Goal: Transaction & Acquisition: Purchase product/service

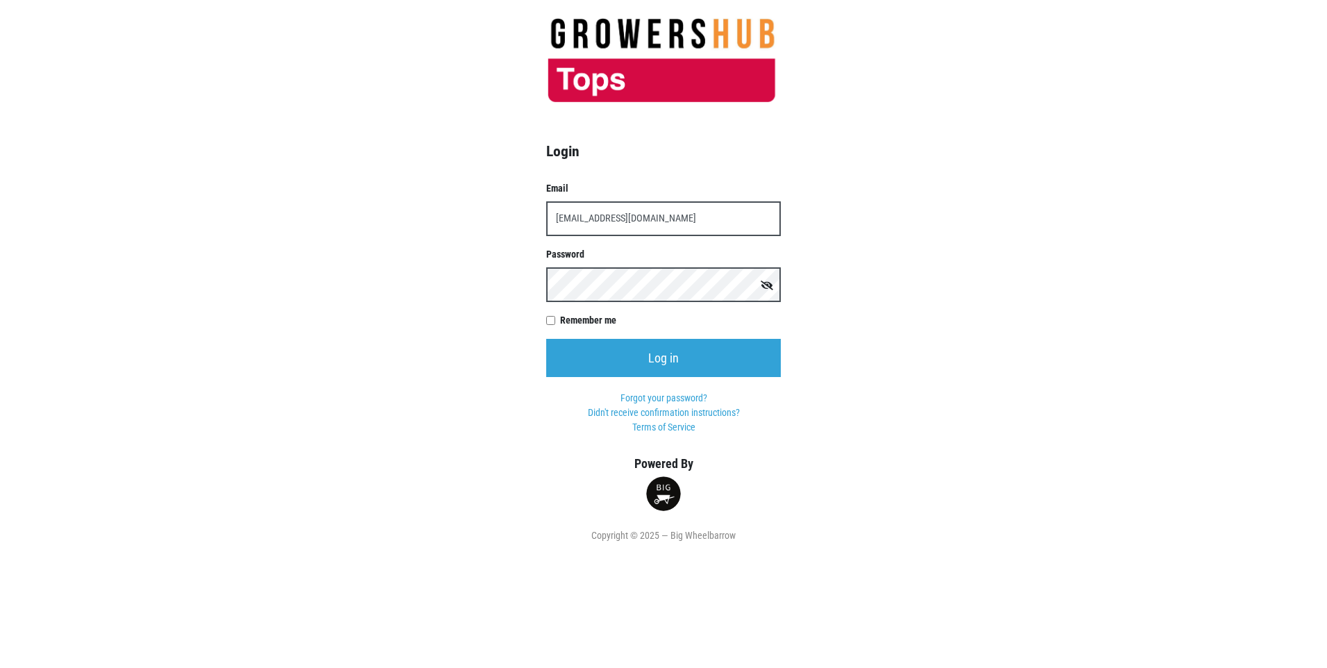
type input "t00599p0@topsmarkets.com"
click at [546, 339] on input "Log in" at bounding box center [663, 358] width 235 height 38
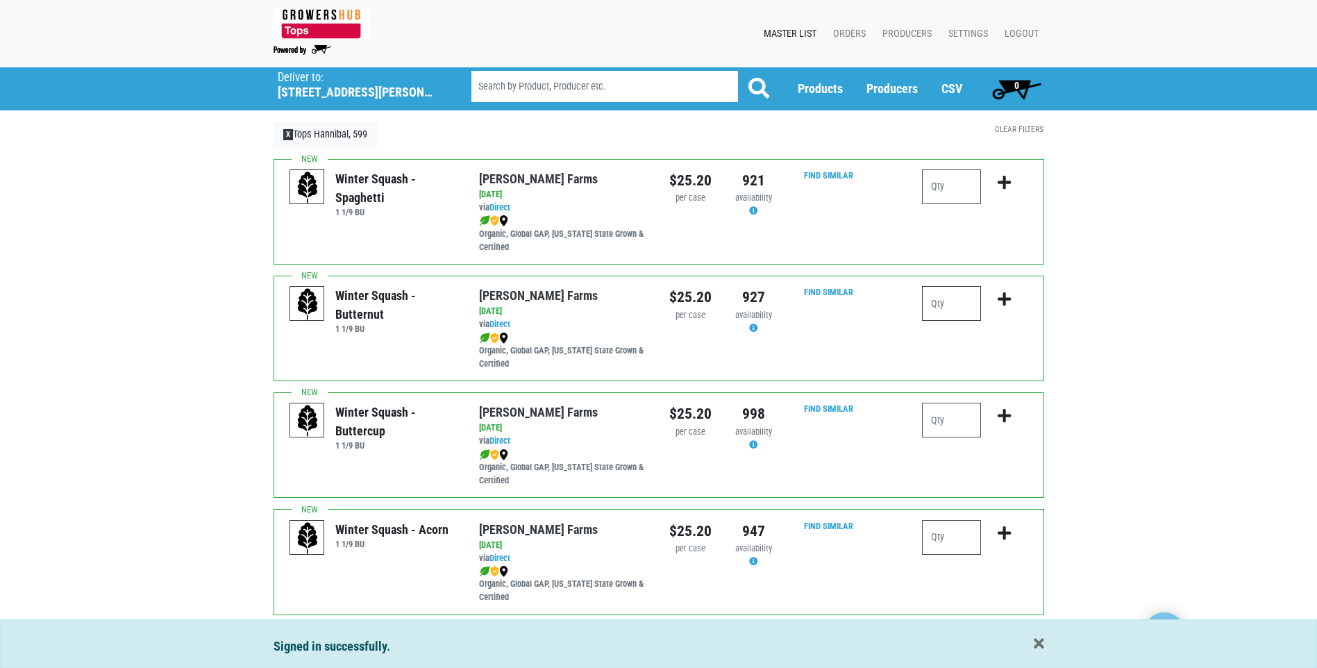
drag, startPoint x: 934, startPoint y: 303, endPoint x: 921, endPoint y: 300, distance: 13.5
click at [934, 302] on input "number" at bounding box center [951, 303] width 59 height 35
type input "1"
click at [1003, 298] on icon "submit" at bounding box center [1004, 299] width 13 height 15
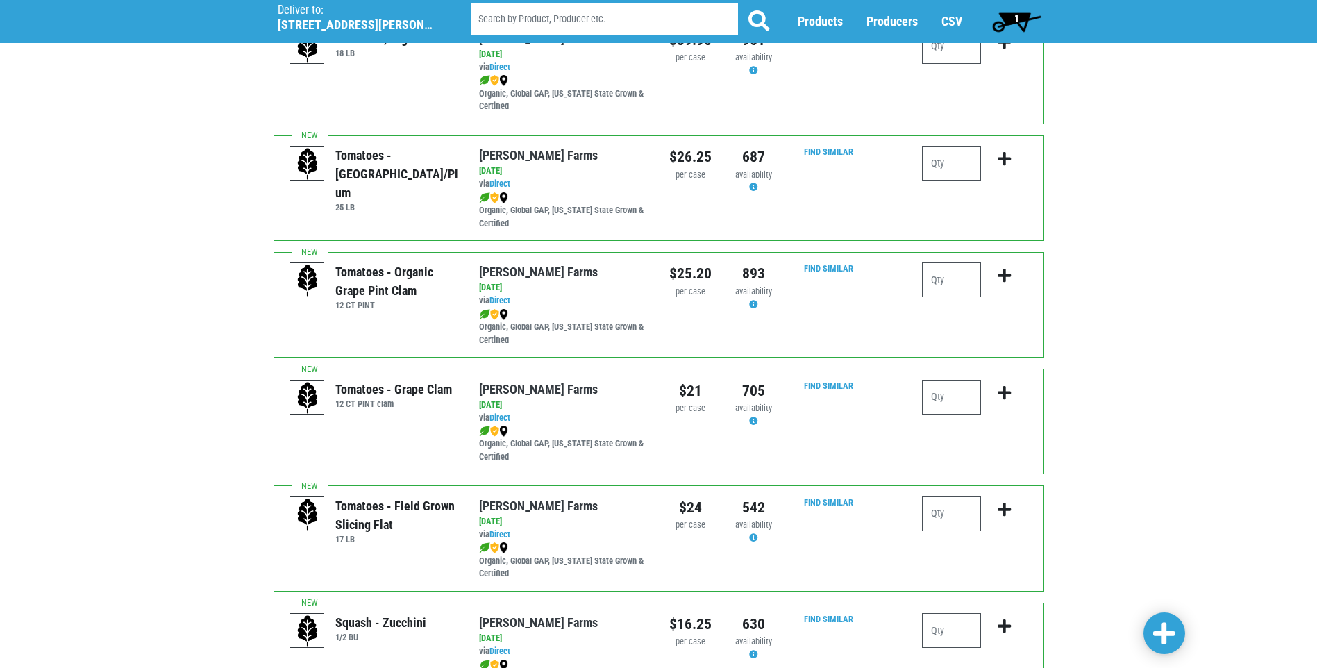
scroll to position [625, 0]
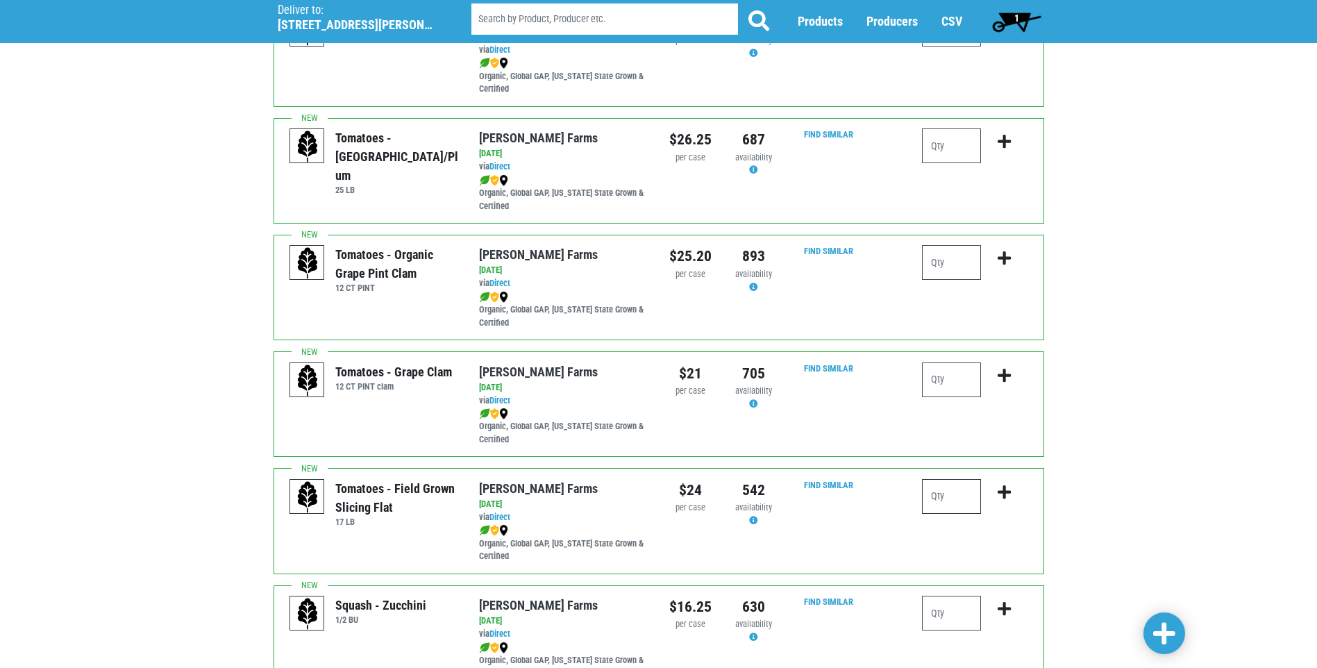
click at [939, 495] on input "number" at bounding box center [951, 496] width 59 height 35
type input "1"
click at [1002, 489] on icon "submit" at bounding box center [1004, 492] width 13 height 15
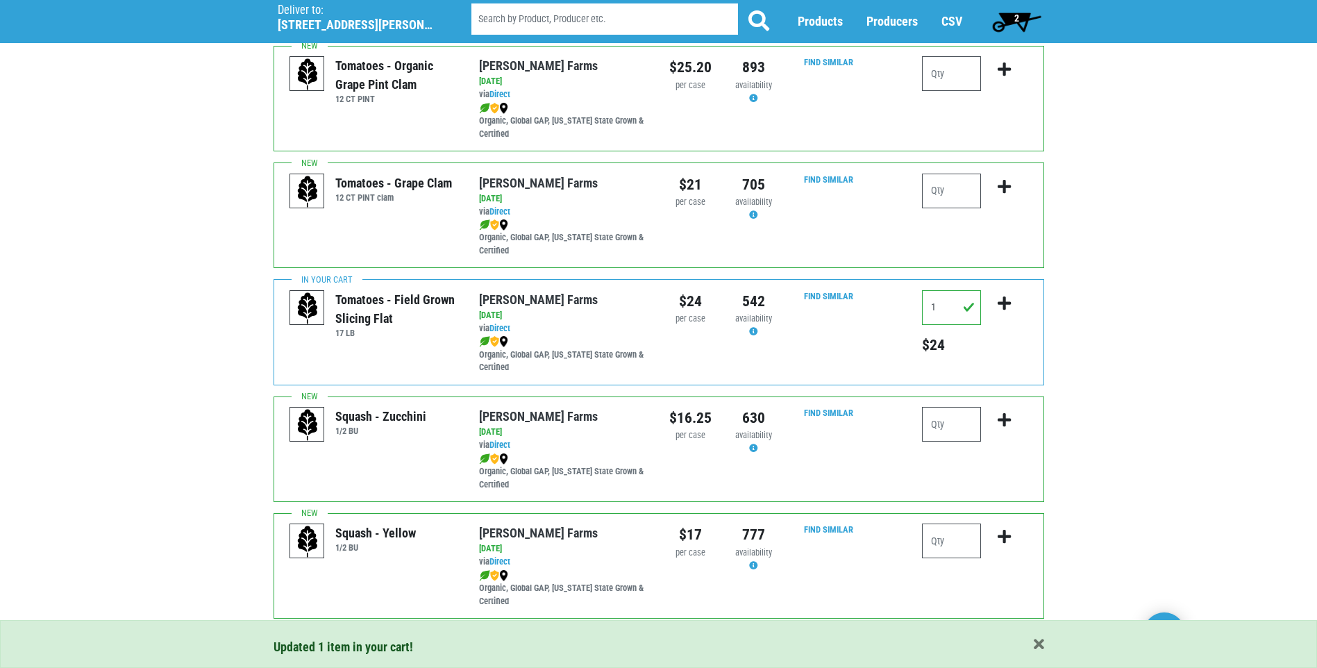
scroll to position [903, 0]
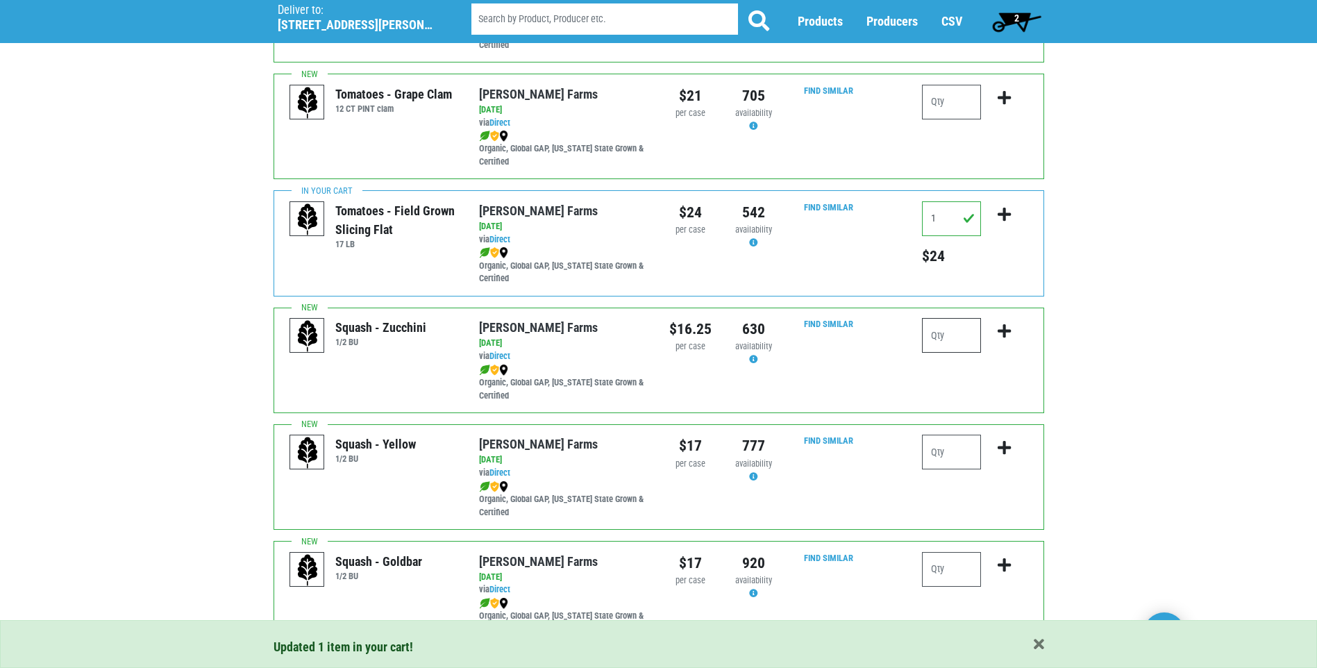
click at [940, 330] on input "number" at bounding box center [951, 335] width 59 height 35
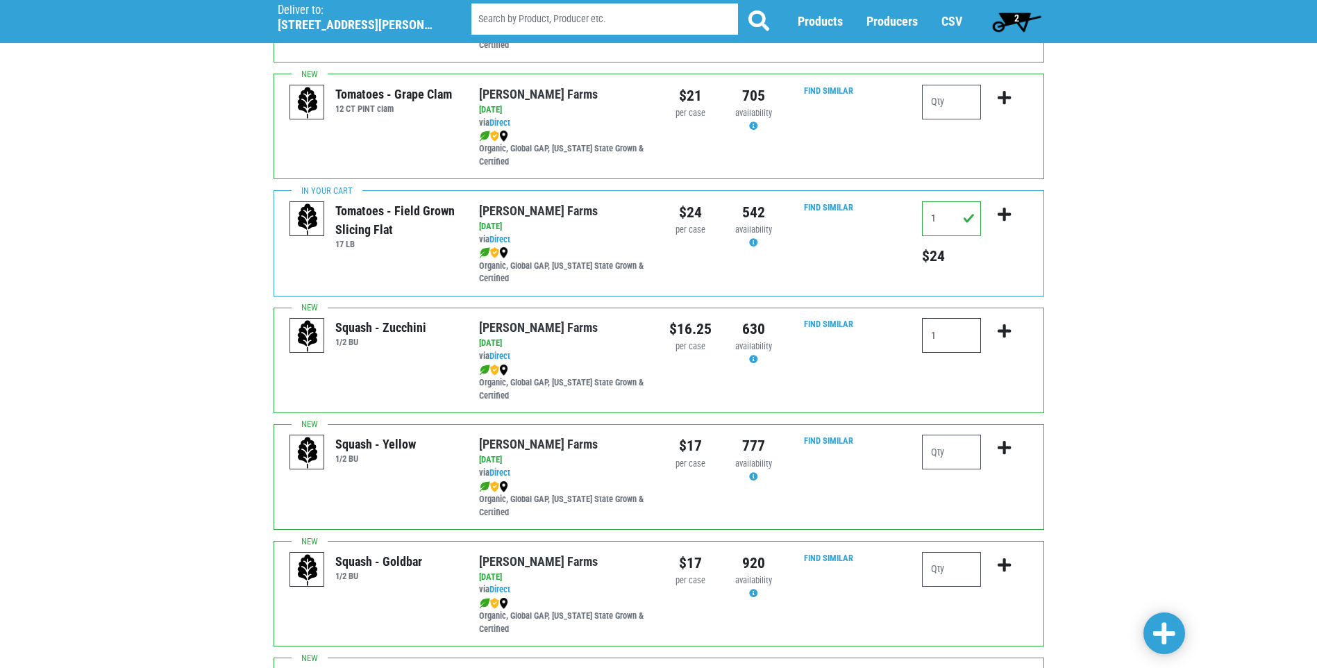
type input "1"
click at [1007, 330] on icon "submit" at bounding box center [1004, 331] width 13 height 15
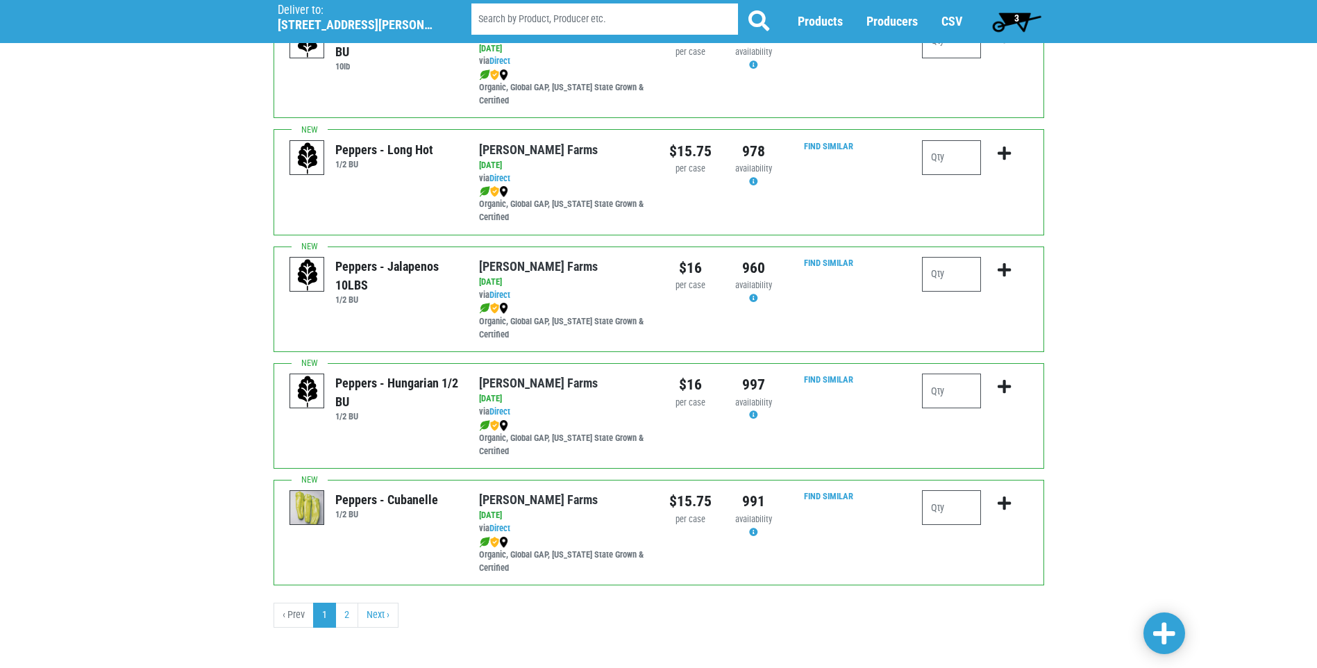
scroll to position [1904, 0]
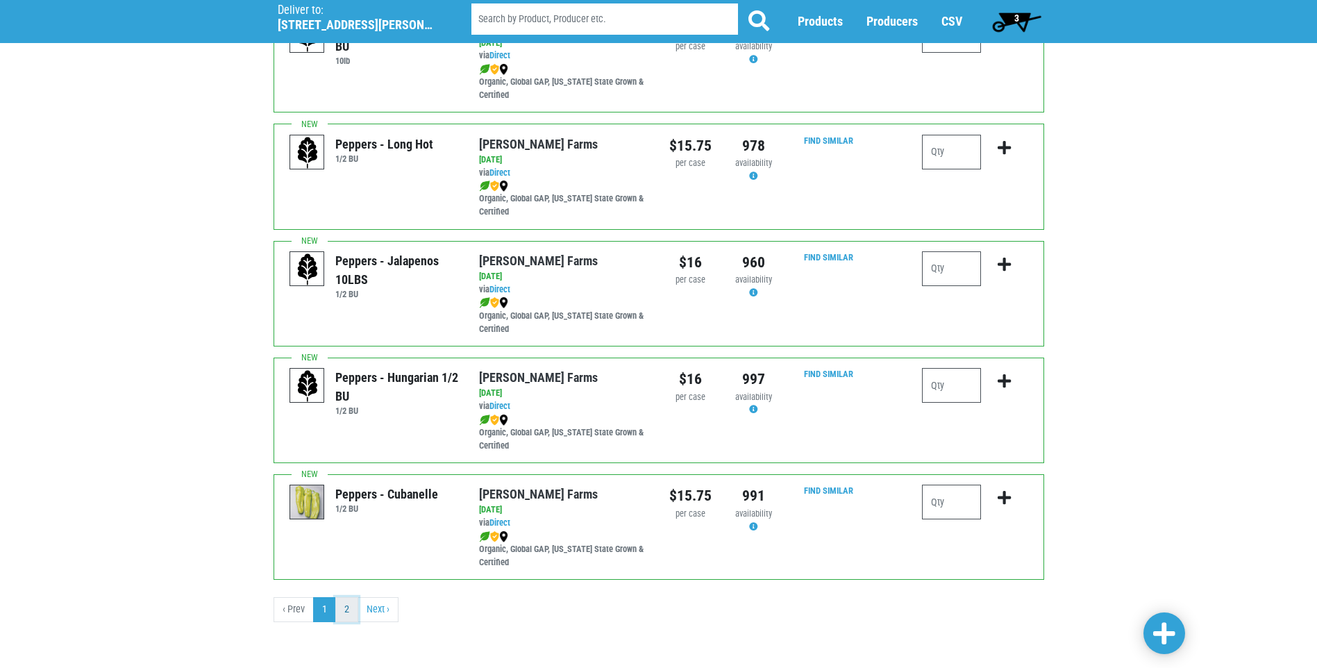
click at [343, 610] on link "2" at bounding box center [346, 609] width 23 height 25
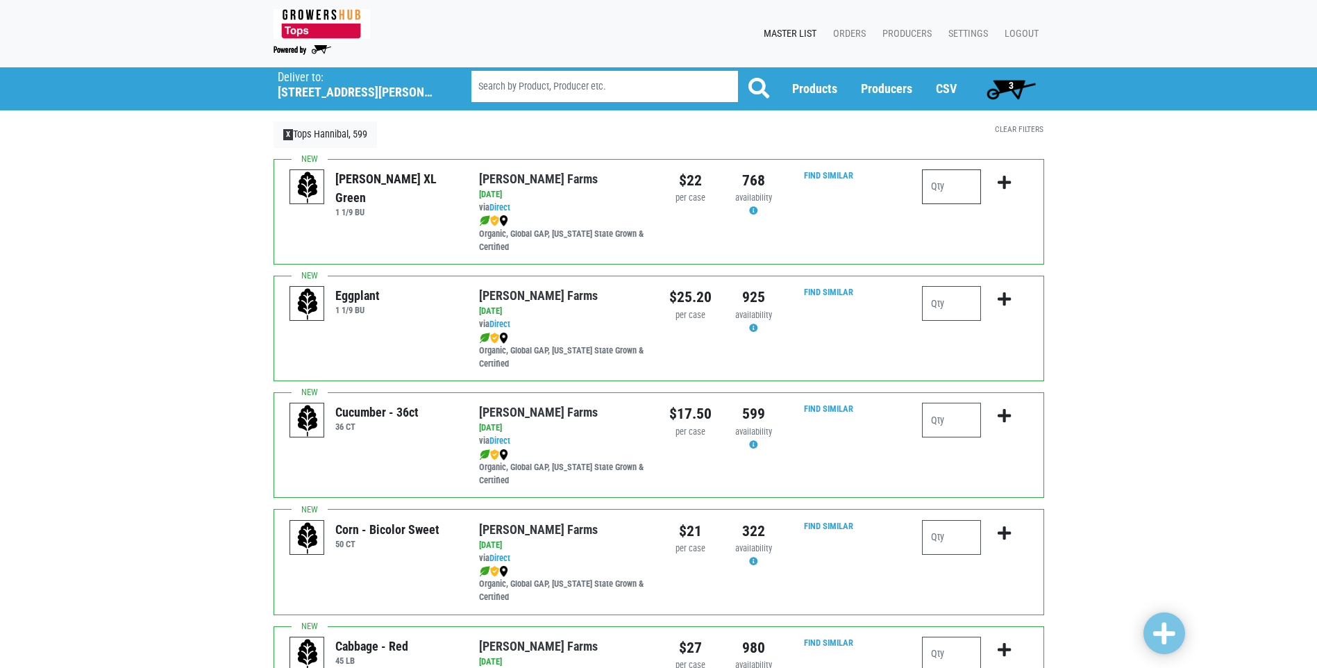
click at [931, 184] on input "number" at bounding box center [951, 186] width 59 height 35
type input "1"
click at [1007, 176] on icon "submit" at bounding box center [1004, 182] width 13 height 15
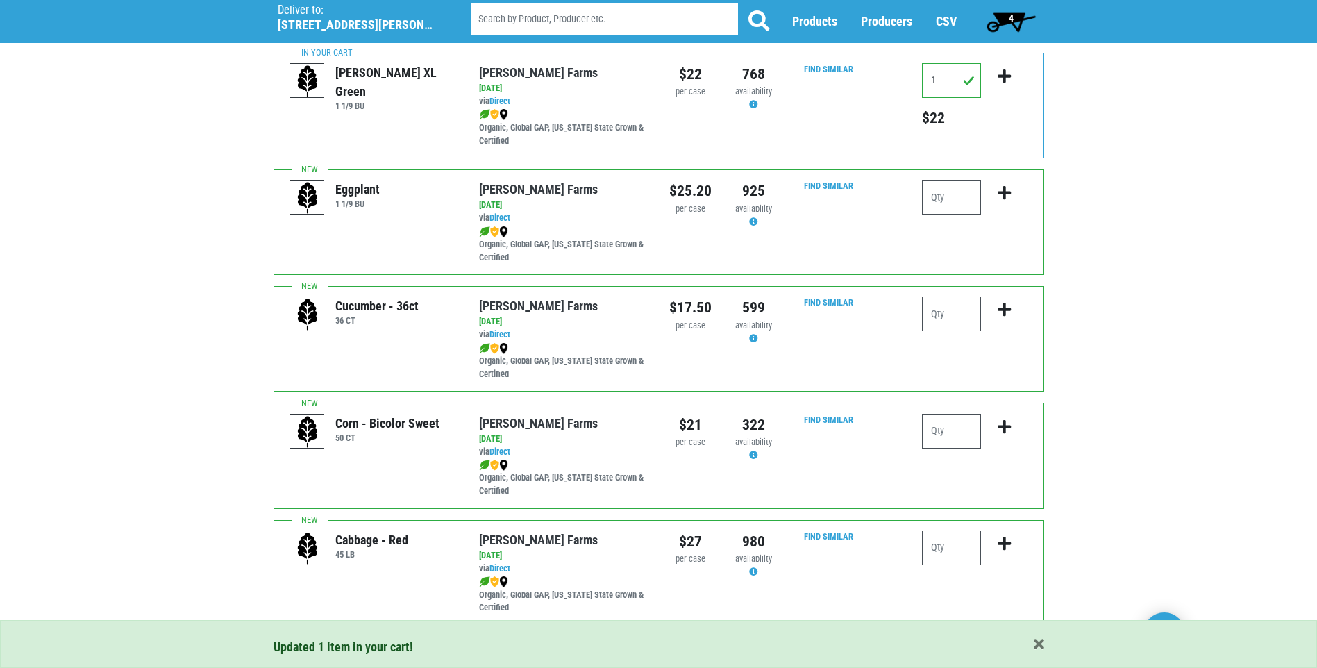
scroll to position [139, 0]
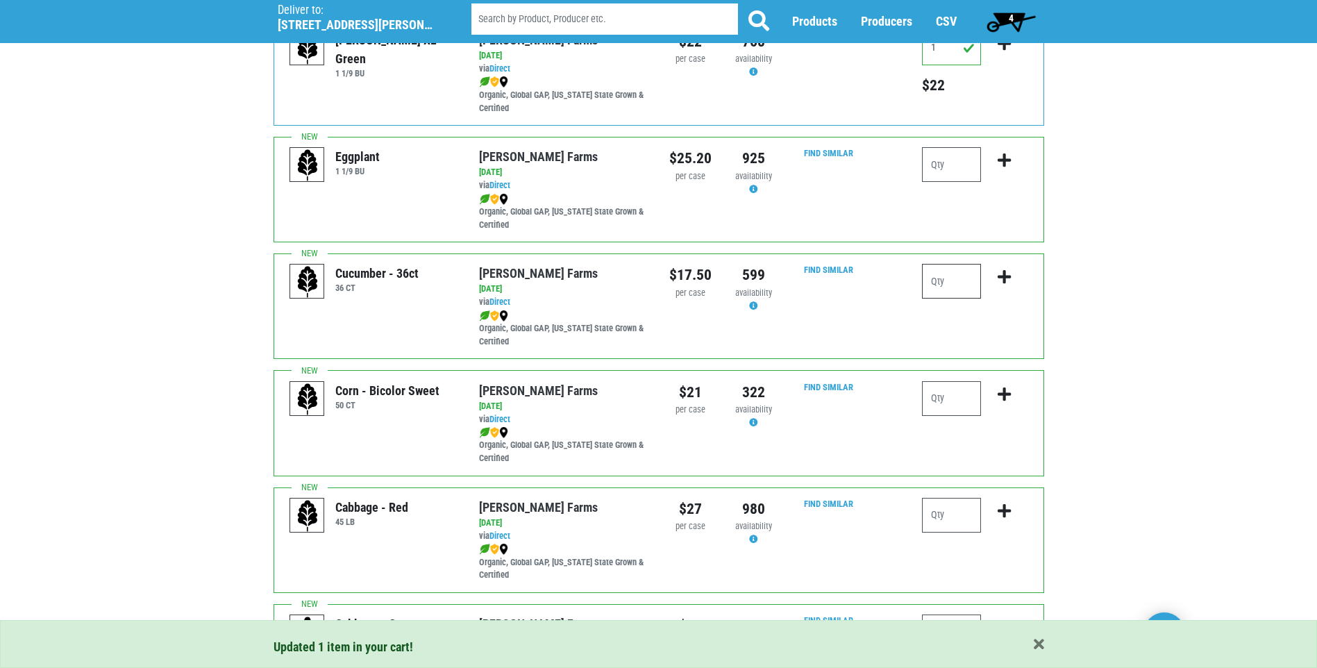
click at [938, 282] on input "number" at bounding box center [951, 281] width 59 height 35
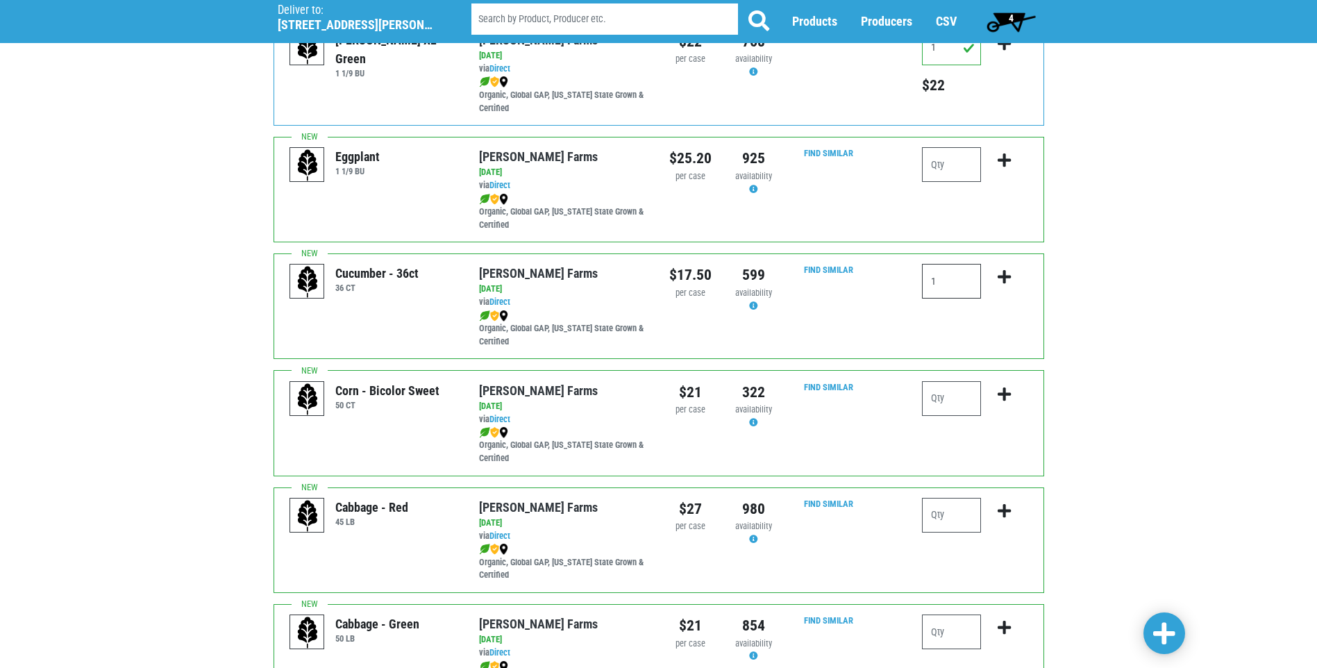
type input "1"
click at [1003, 280] on icon "submit" at bounding box center [1004, 276] width 13 height 15
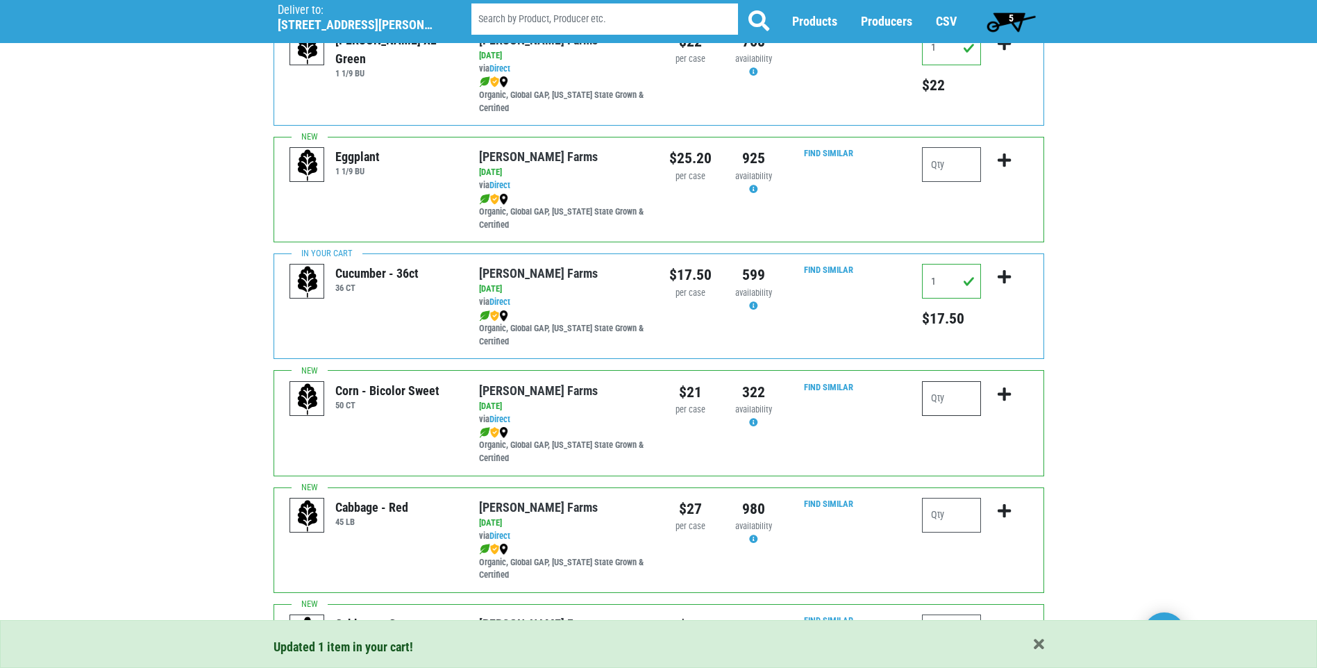
click at [934, 394] on input "number" at bounding box center [951, 398] width 59 height 35
type input "4"
click at [1001, 392] on icon "submit" at bounding box center [1004, 394] width 13 height 15
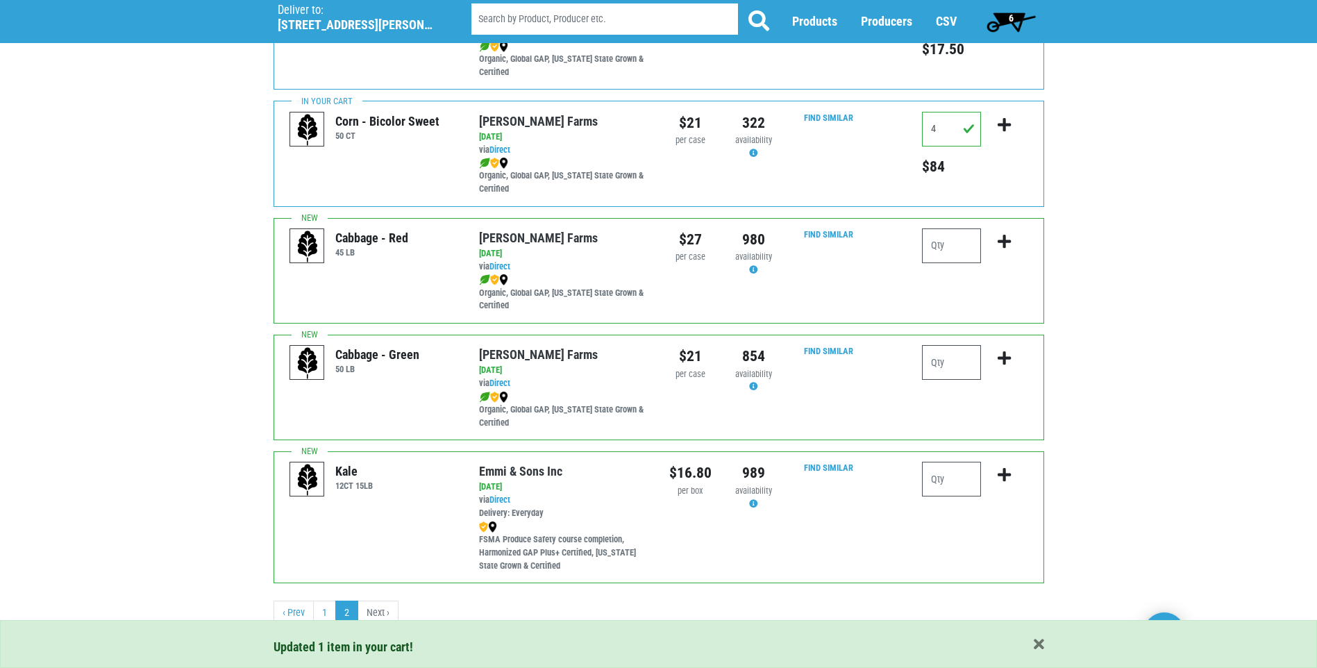
scroll to position [412, 0]
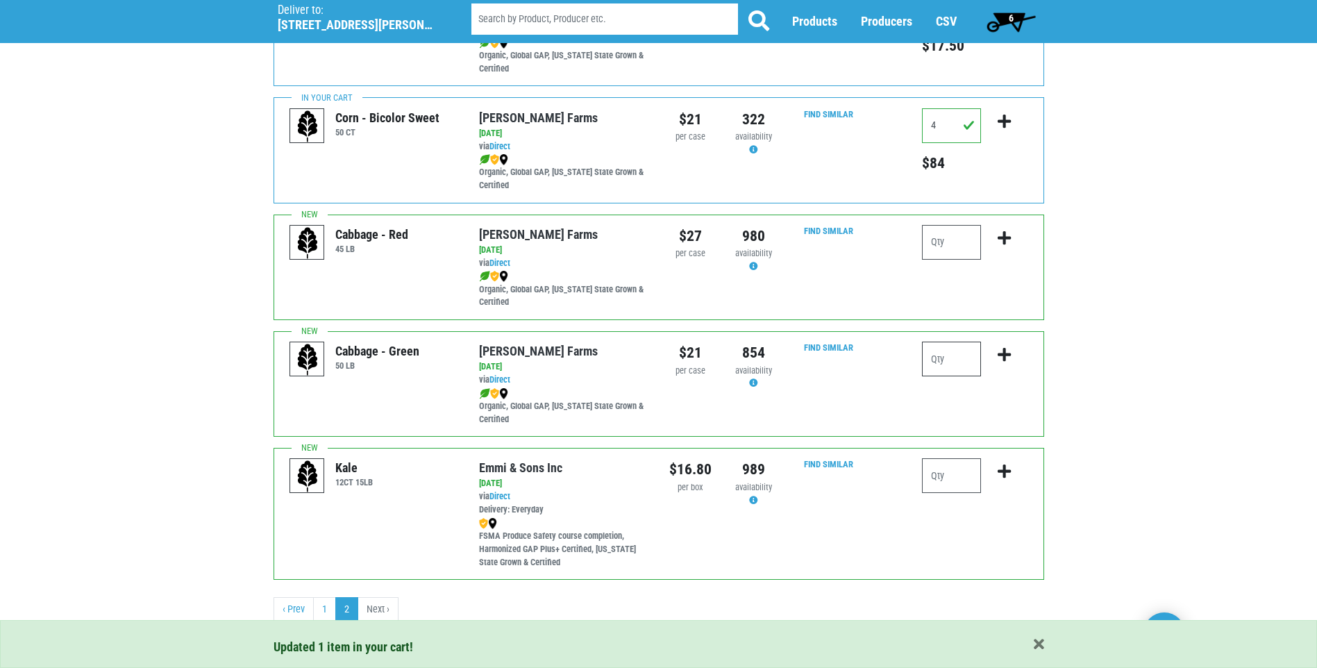
click at [936, 362] on input "number" at bounding box center [951, 359] width 59 height 35
type input "1"
click at [1001, 355] on icon "submit" at bounding box center [1004, 354] width 13 height 15
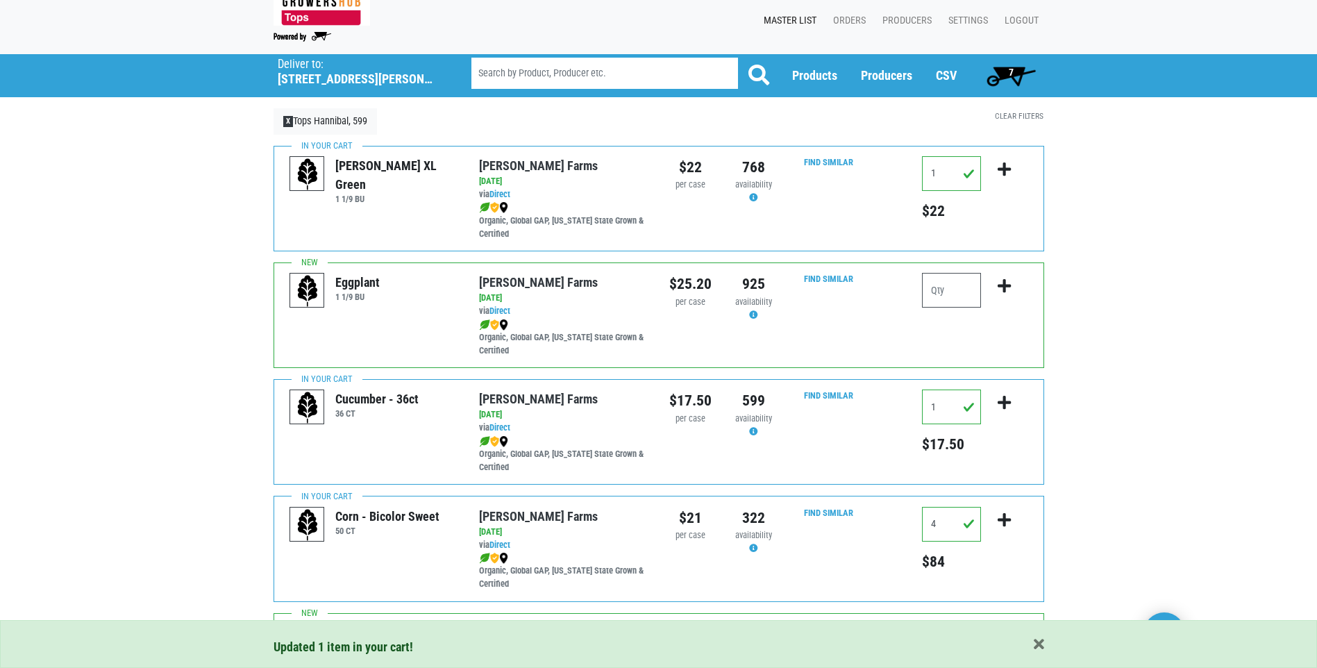
scroll to position [0, 0]
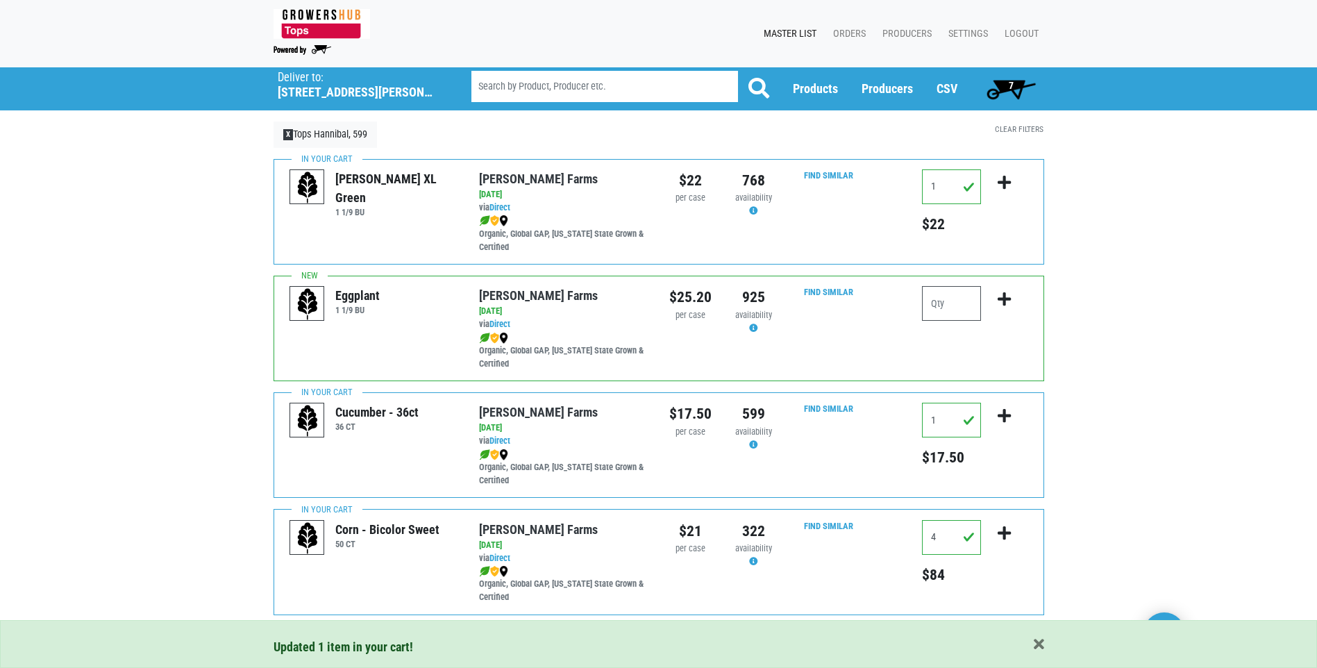
click at [1013, 83] on span "7" at bounding box center [1011, 85] width 5 height 11
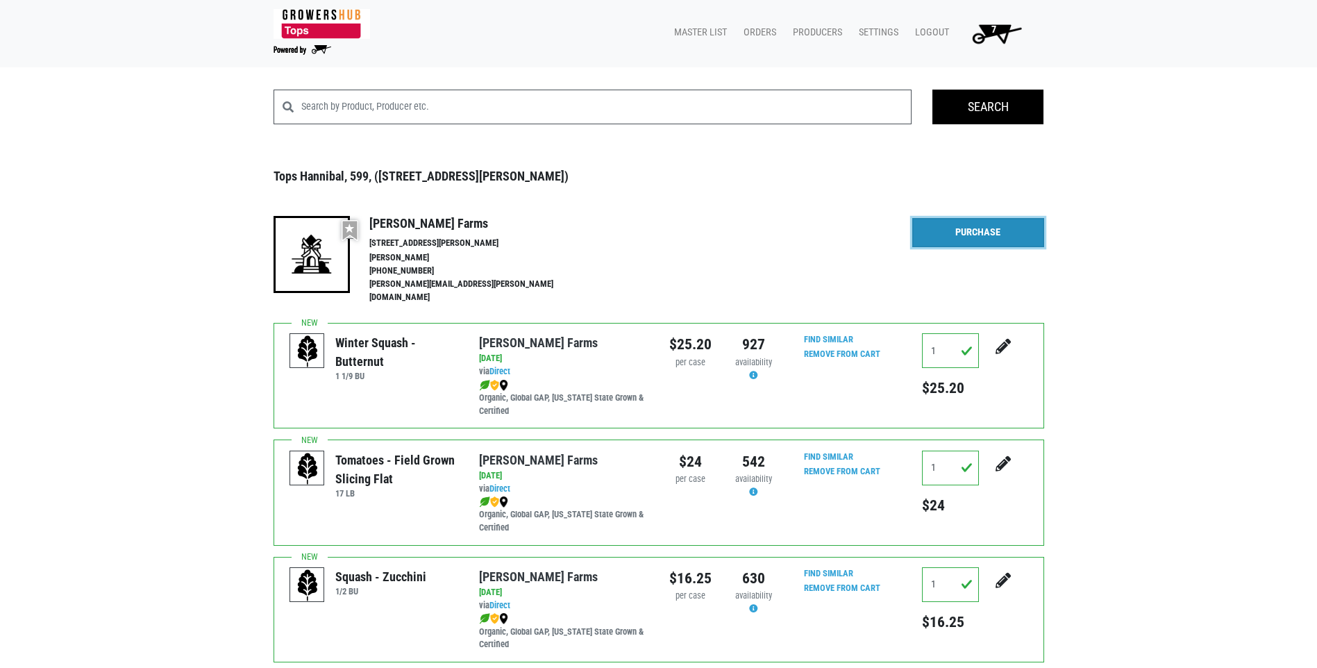
click at [981, 233] on link "Purchase" at bounding box center [978, 232] width 132 height 29
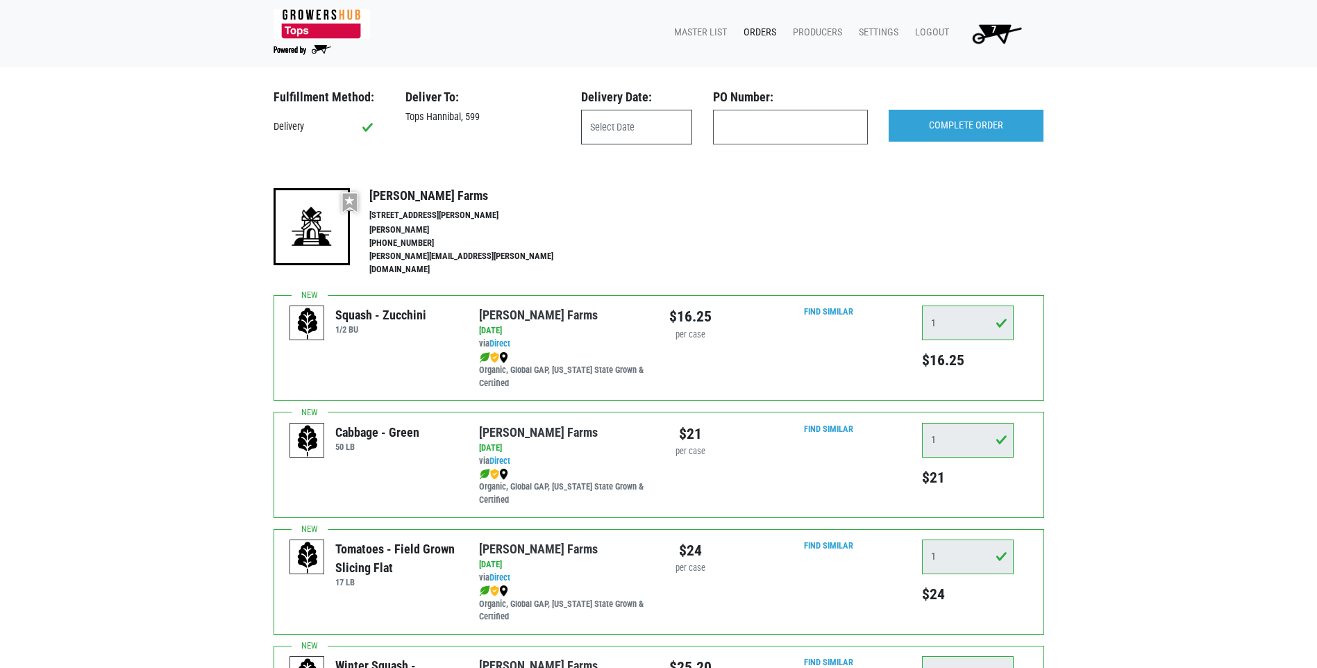
click at [609, 130] on input "text" at bounding box center [636, 127] width 111 height 35
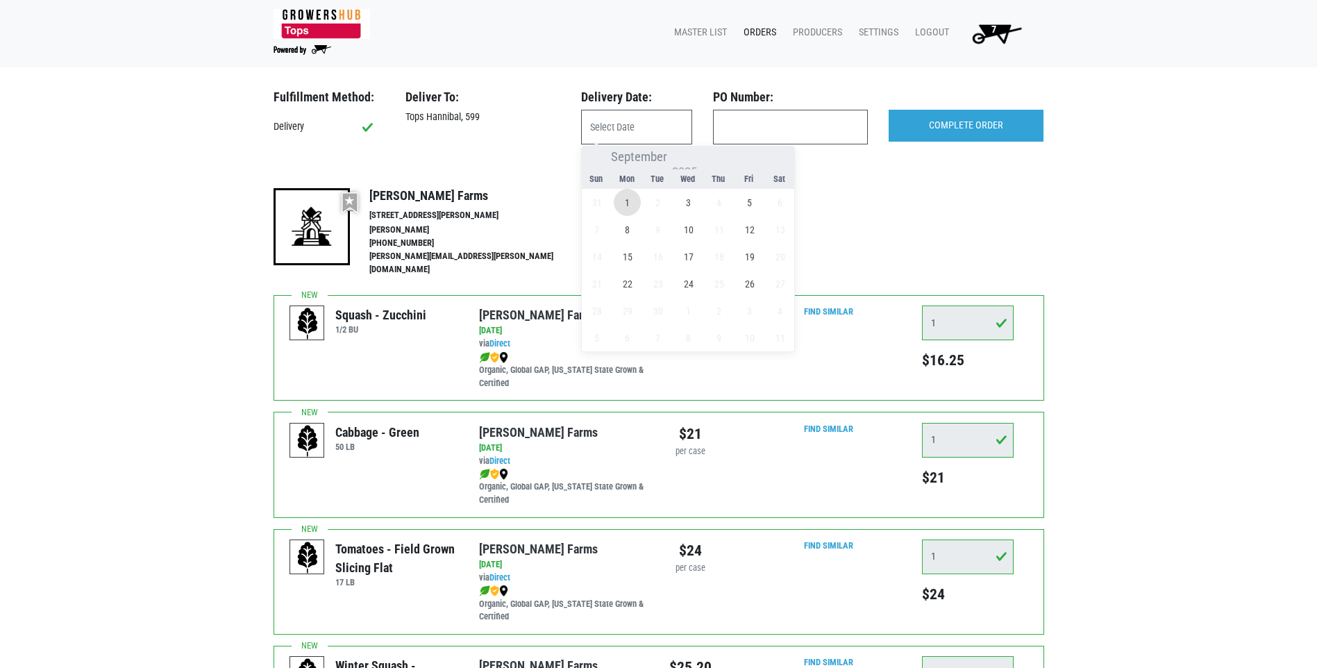
click at [629, 201] on span "1" at bounding box center [627, 202] width 27 height 27
type input "[DATE]"
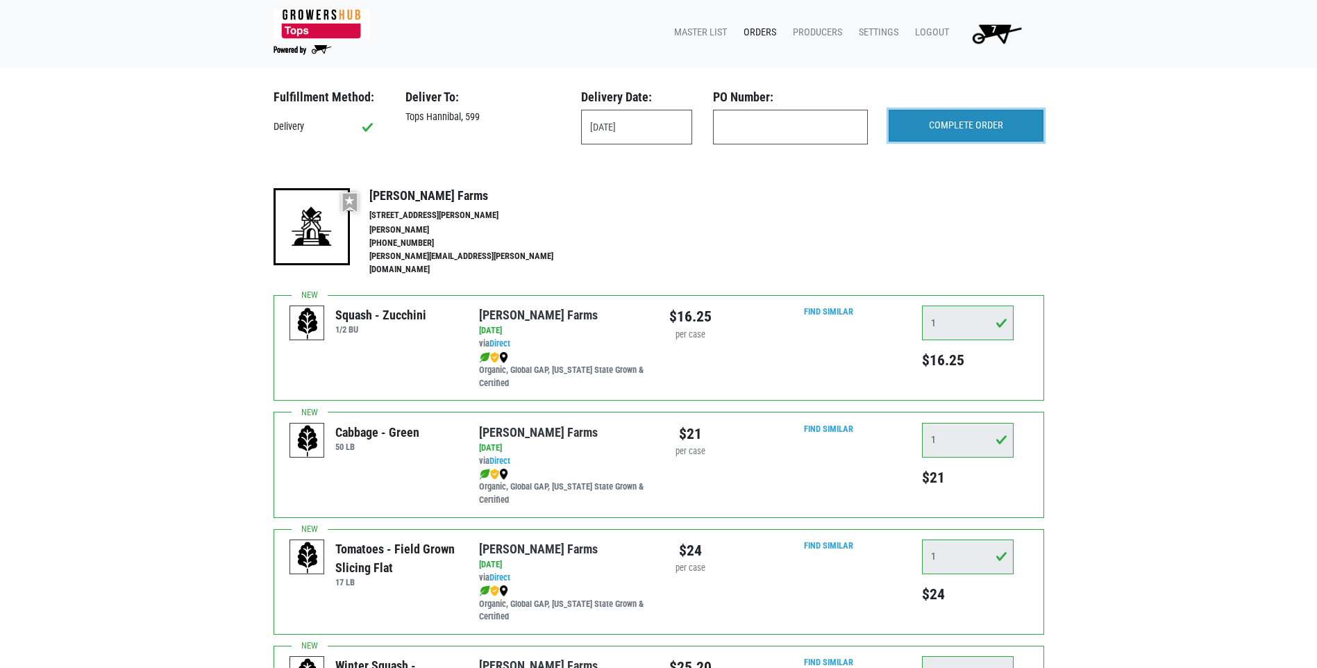
click at [948, 127] on input "COMPLETE ORDER" at bounding box center [966, 126] width 155 height 32
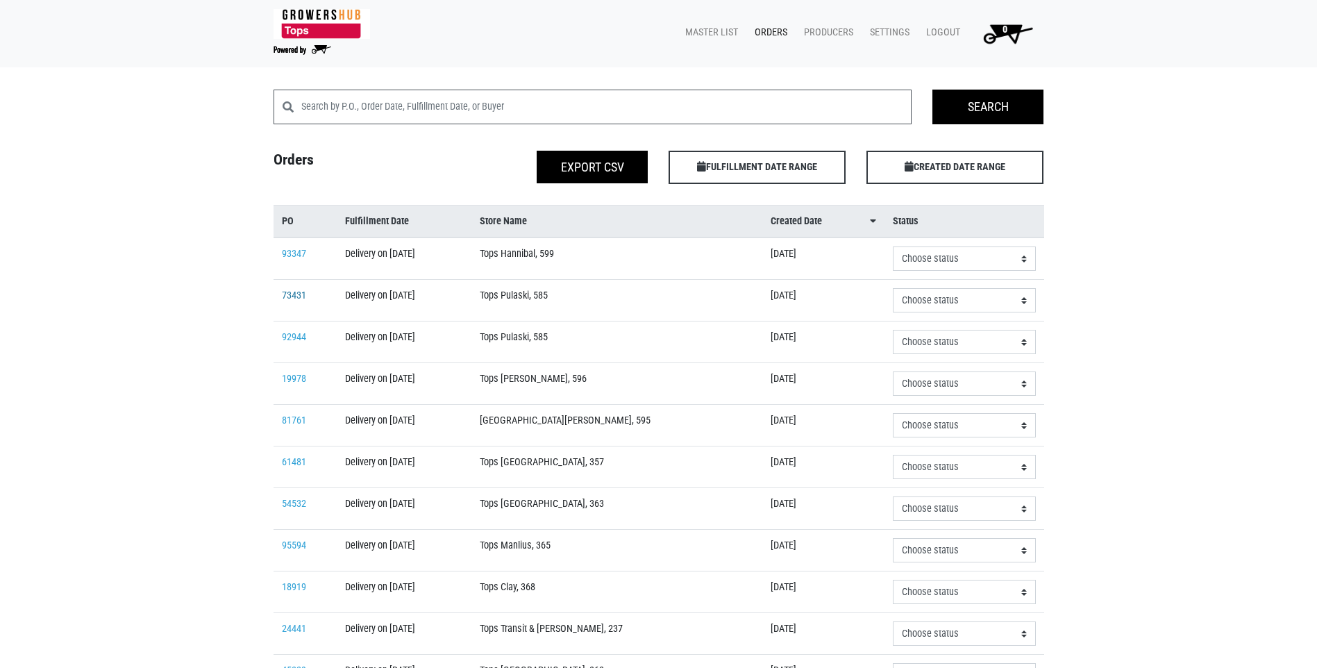
click at [292, 301] on link "73431" at bounding box center [294, 296] width 24 height 12
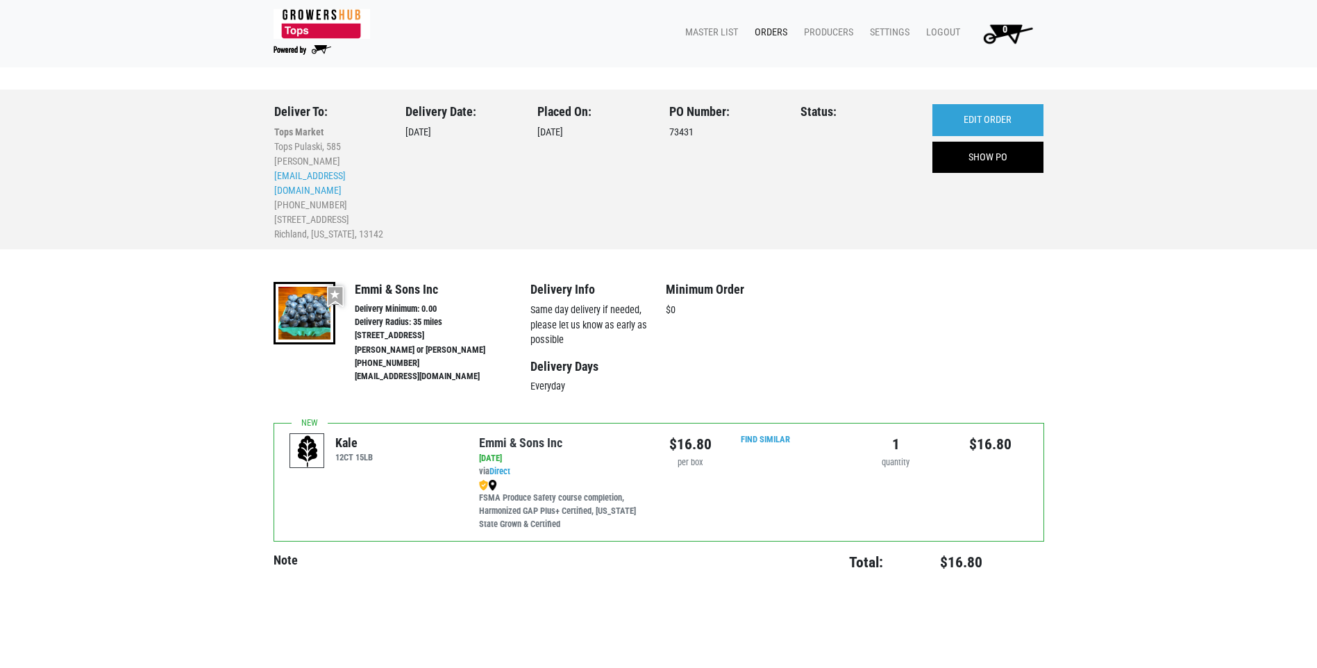
click at [778, 27] on link "Orders" at bounding box center [768, 32] width 49 height 26
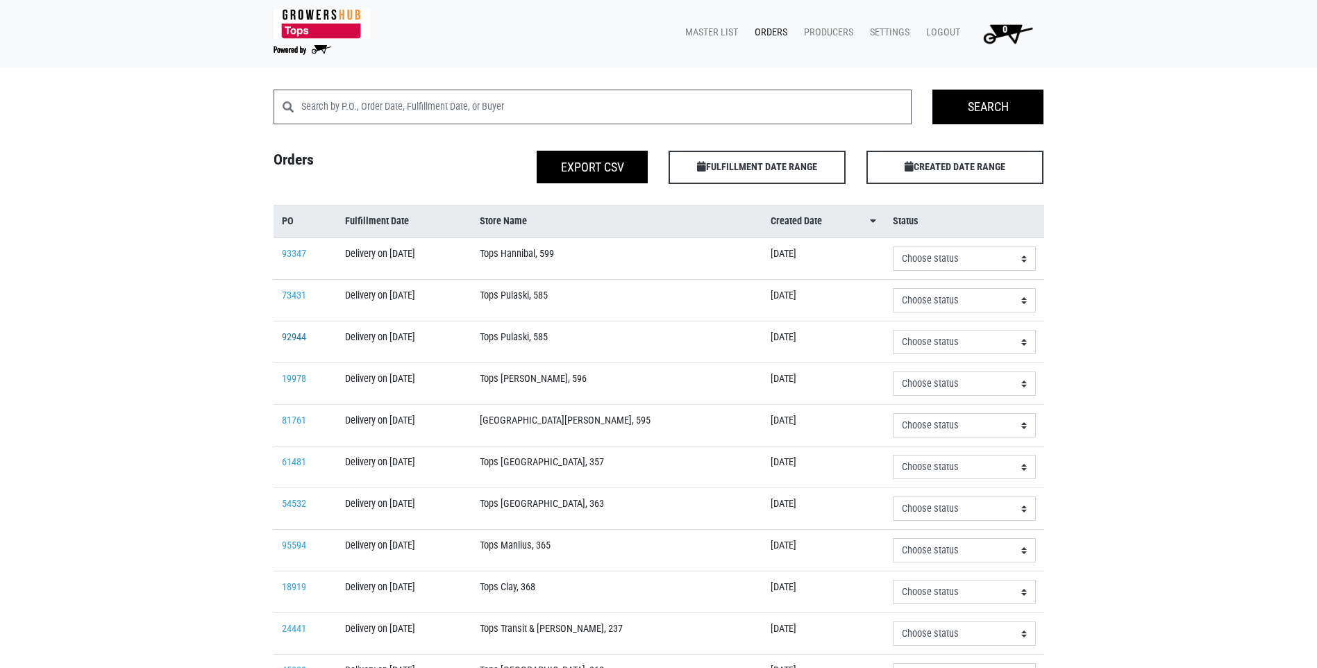
click at [287, 336] on link "92944" at bounding box center [294, 337] width 24 height 12
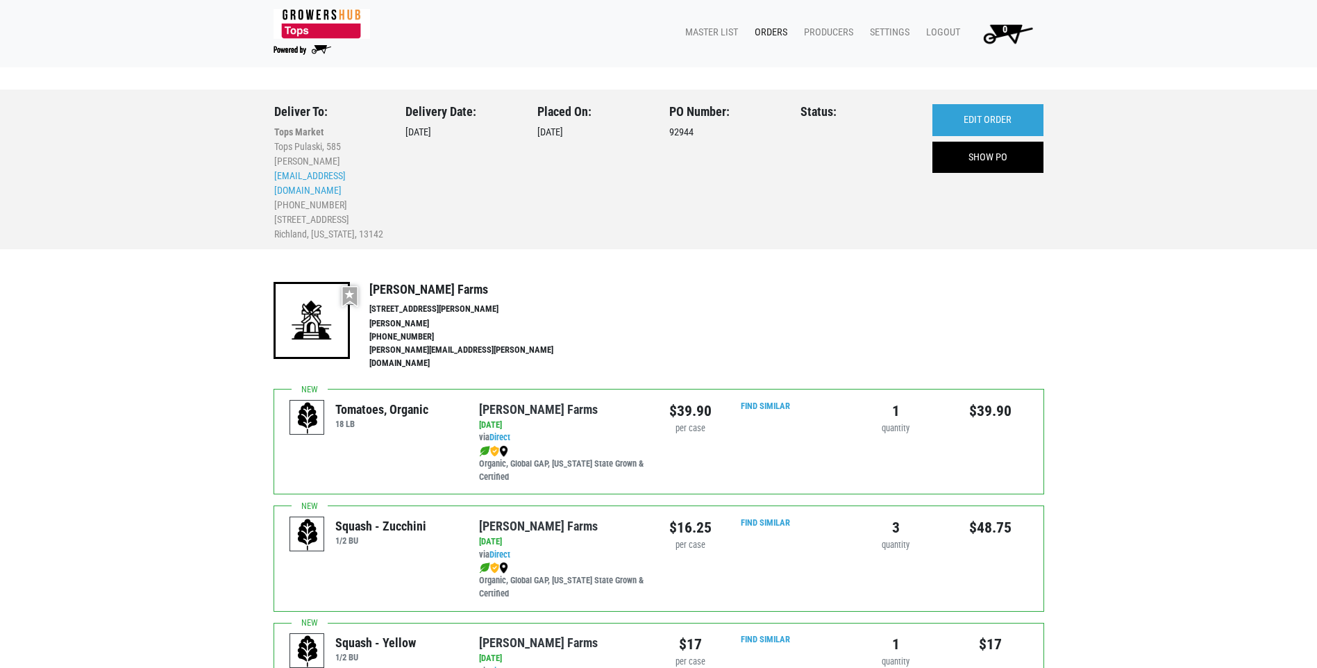
click at [772, 31] on link "Orders" at bounding box center [768, 32] width 49 height 26
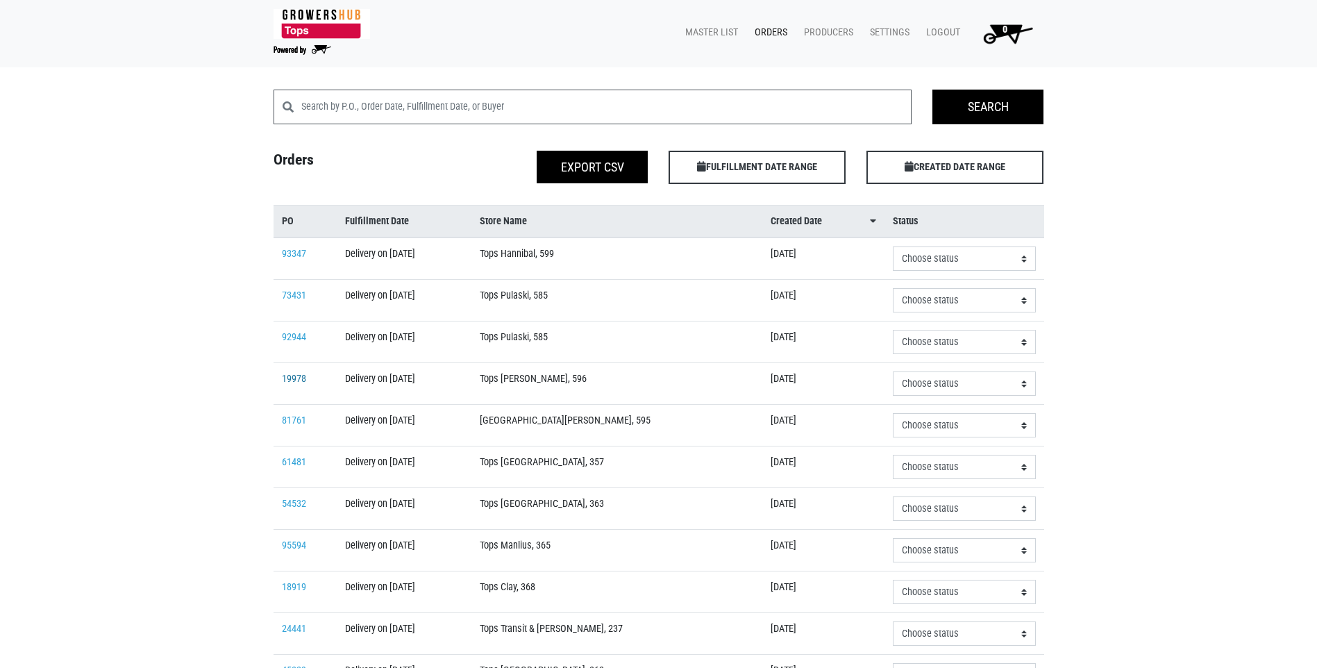
click at [296, 380] on link "19978" at bounding box center [294, 379] width 24 height 12
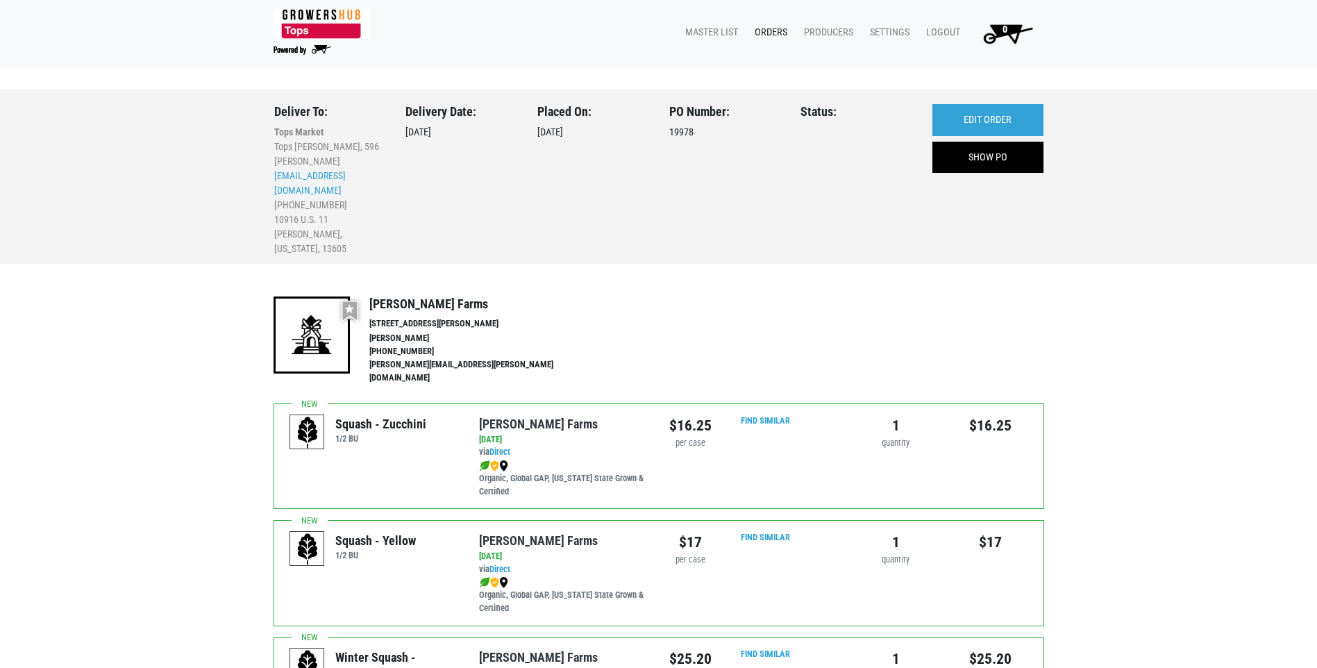
click at [769, 33] on link "Orders" at bounding box center [768, 32] width 49 height 26
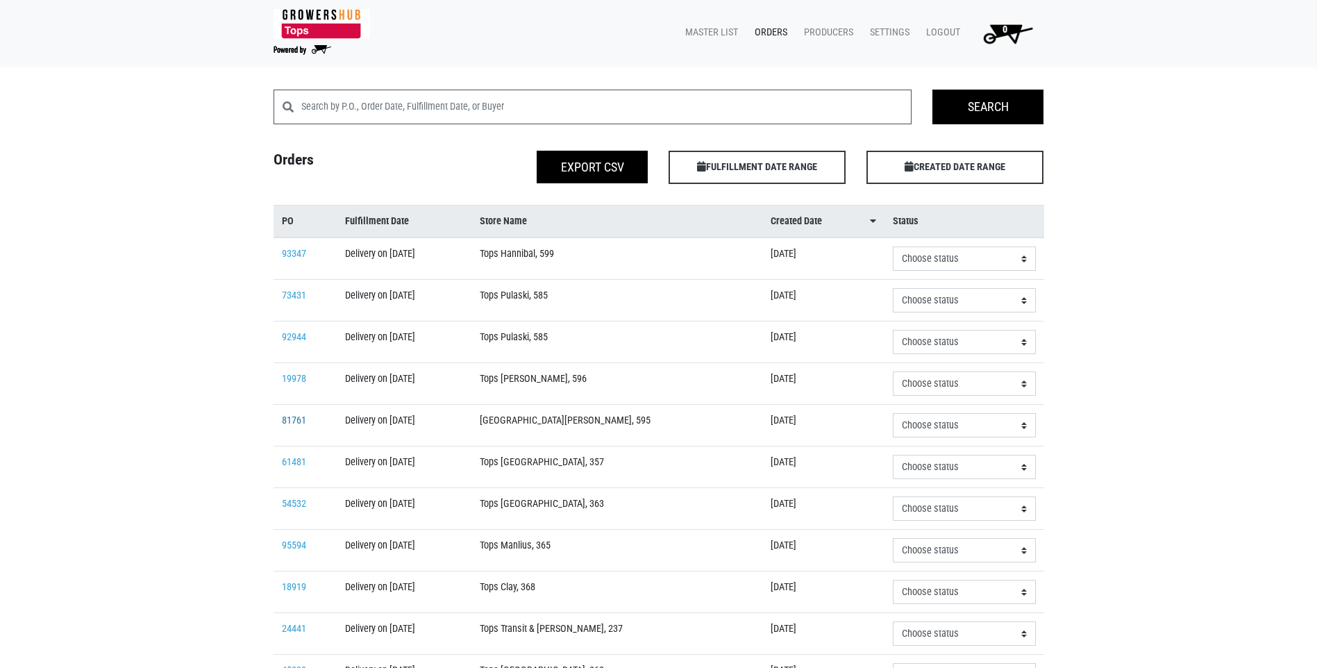
click at [301, 421] on link "81761" at bounding box center [294, 420] width 24 height 12
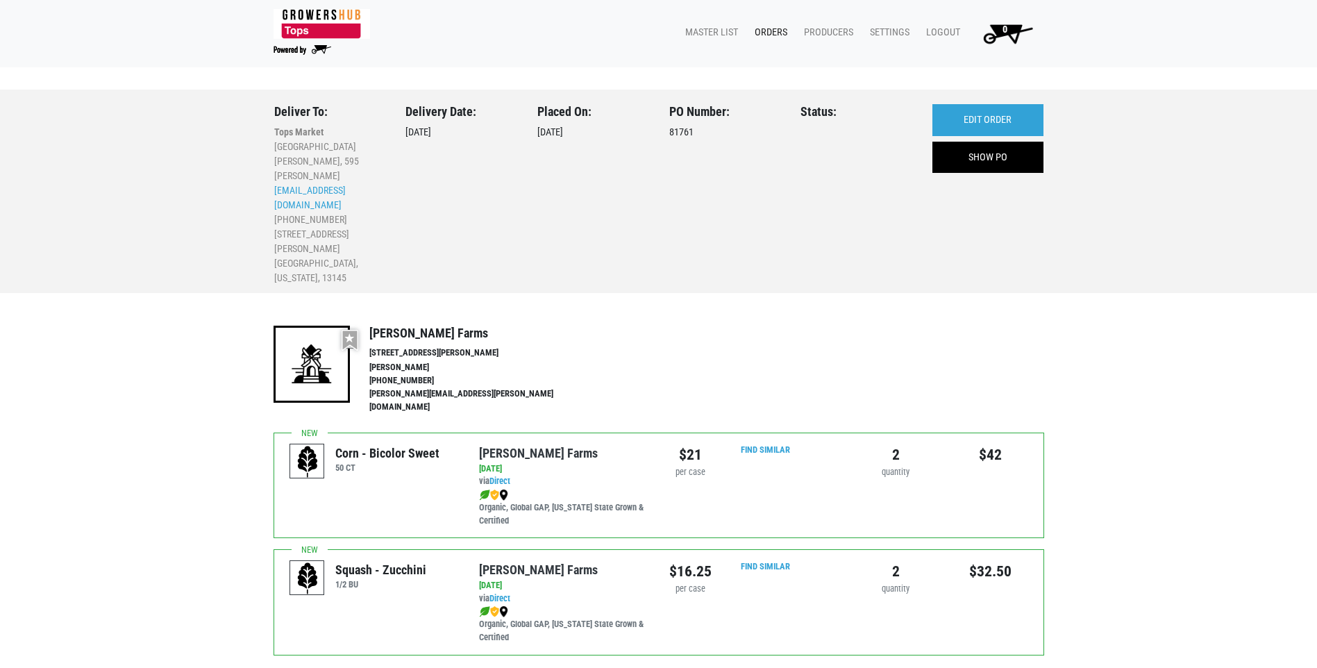
click at [774, 32] on link "Orders" at bounding box center [768, 32] width 49 height 26
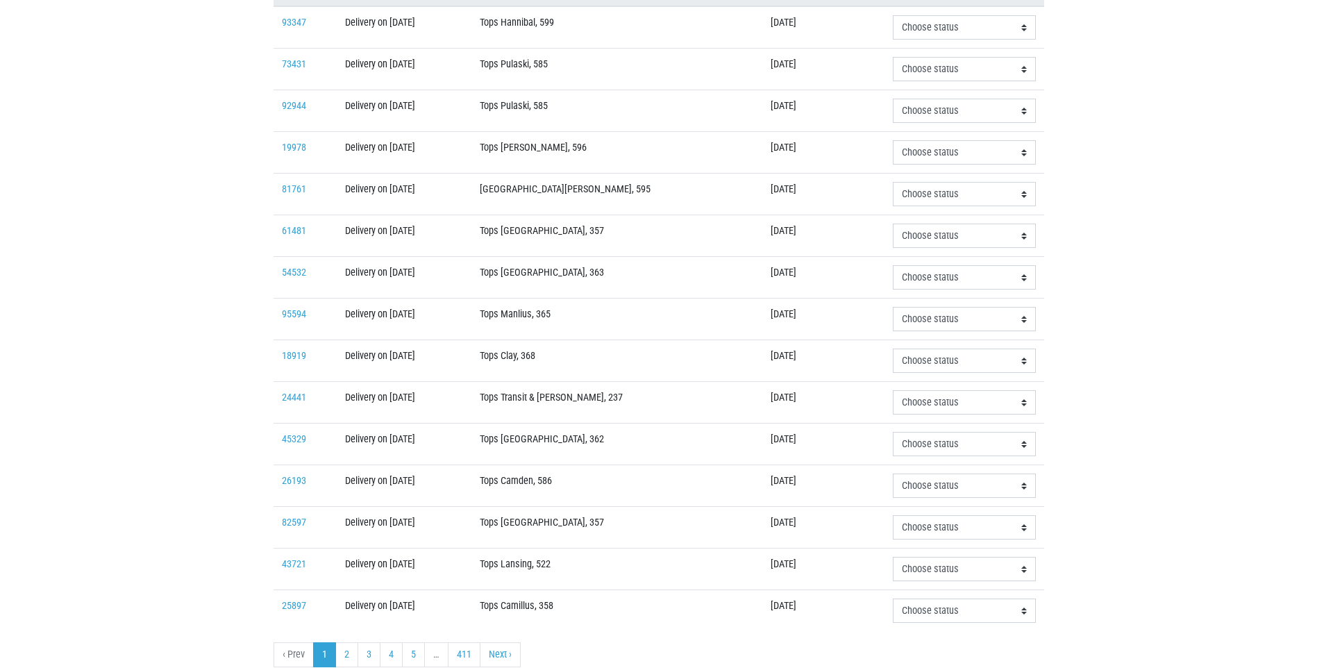
scroll to position [293, 0]
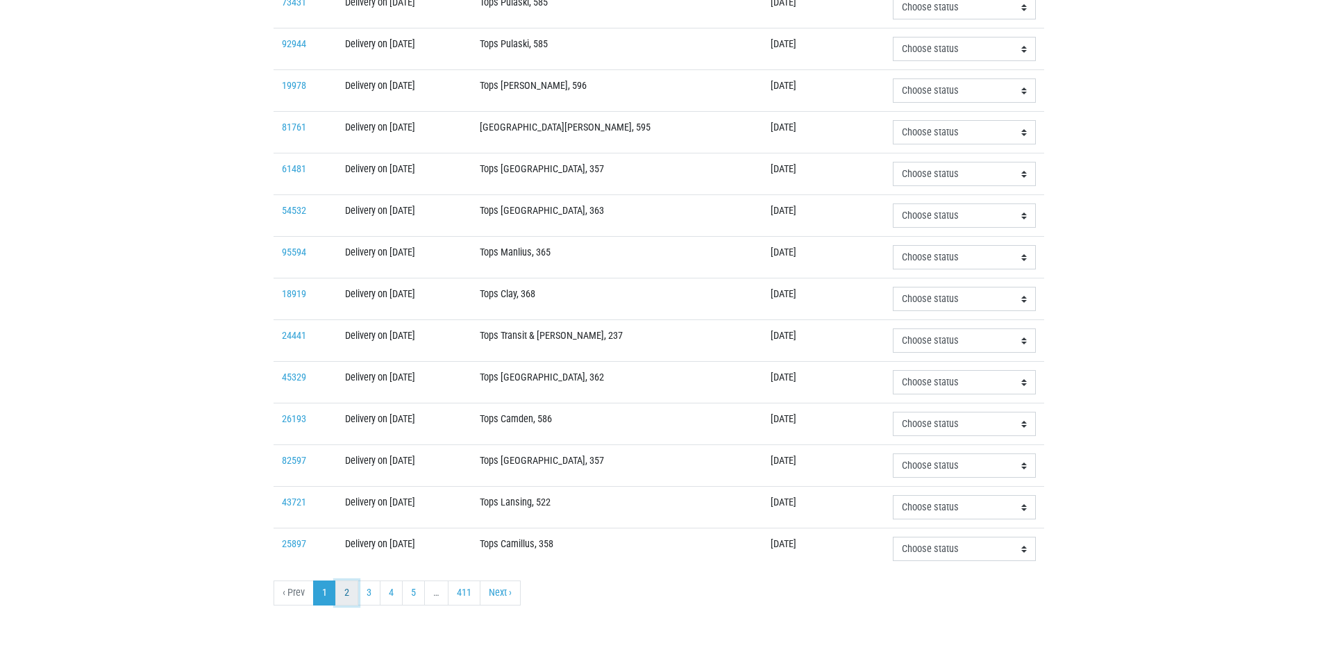
click at [345, 596] on link "2" at bounding box center [346, 592] width 23 height 25
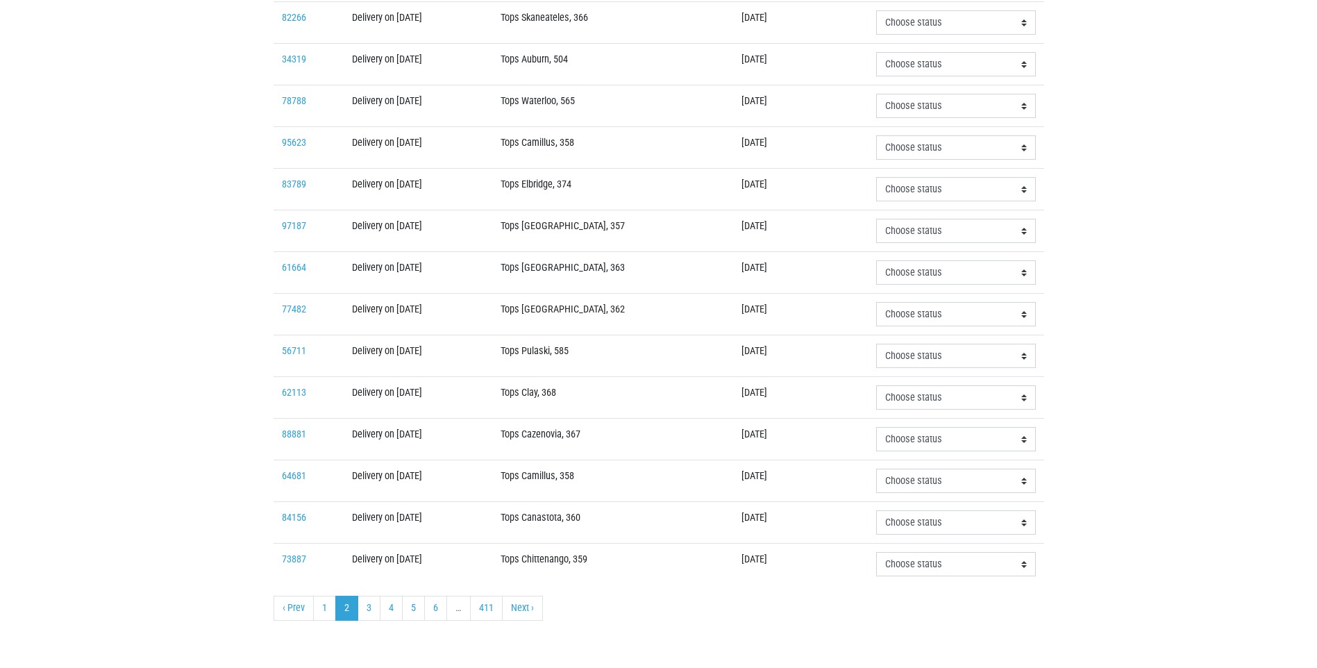
scroll to position [293, 0]
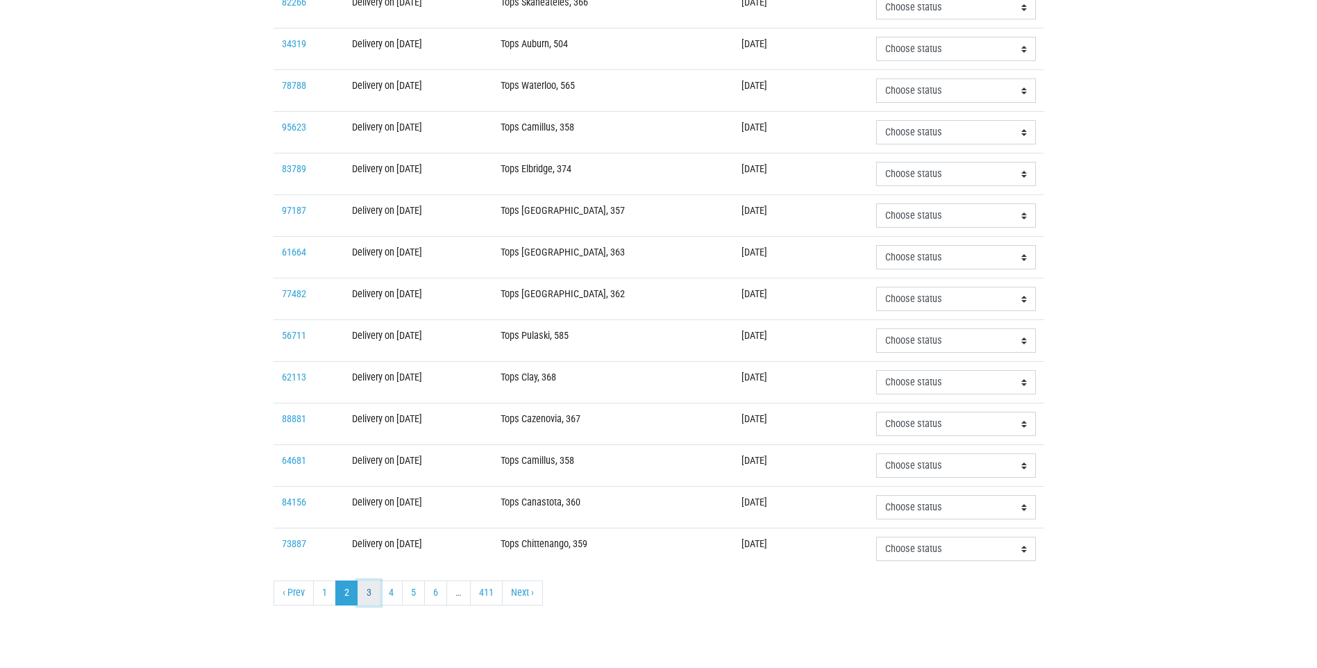
click at [362, 595] on link "3" at bounding box center [369, 592] width 23 height 25
click at [322, 594] on link "1" at bounding box center [324, 592] width 23 height 25
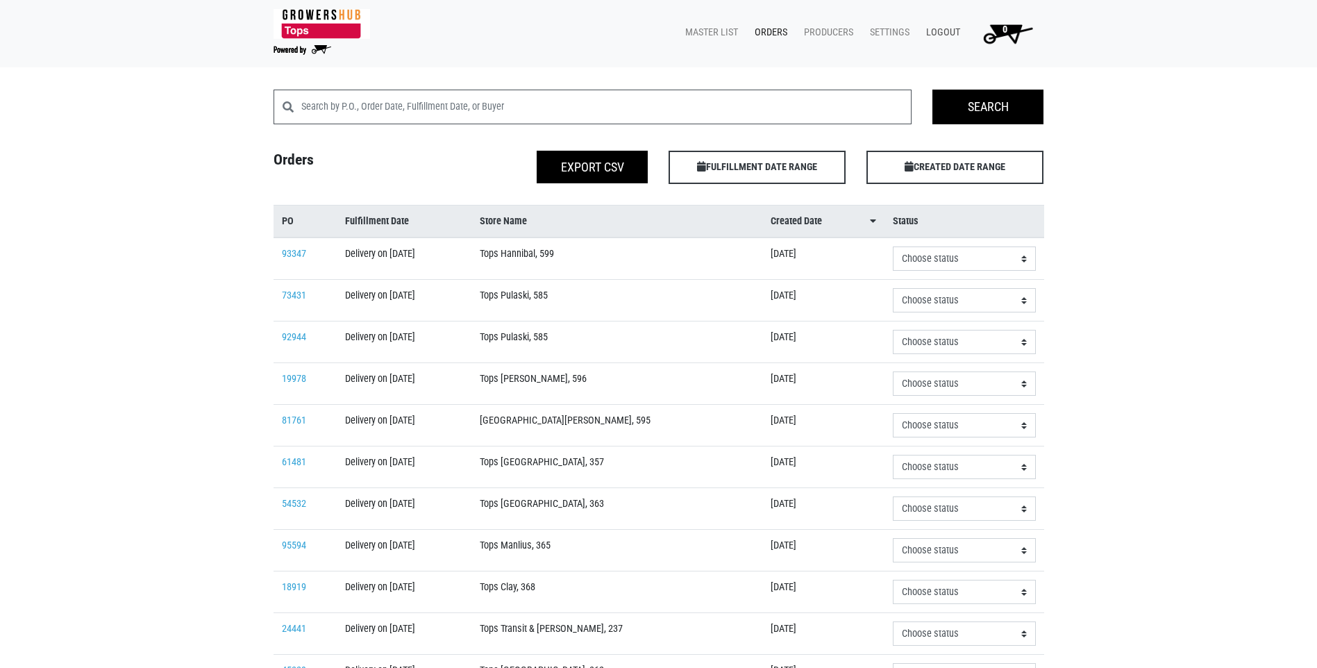
click at [943, 37] on link "Logout" at bounding box center [940, 32] width 51 height 26
